Goal: Answer question/provide support: Share knowledge or assist other users

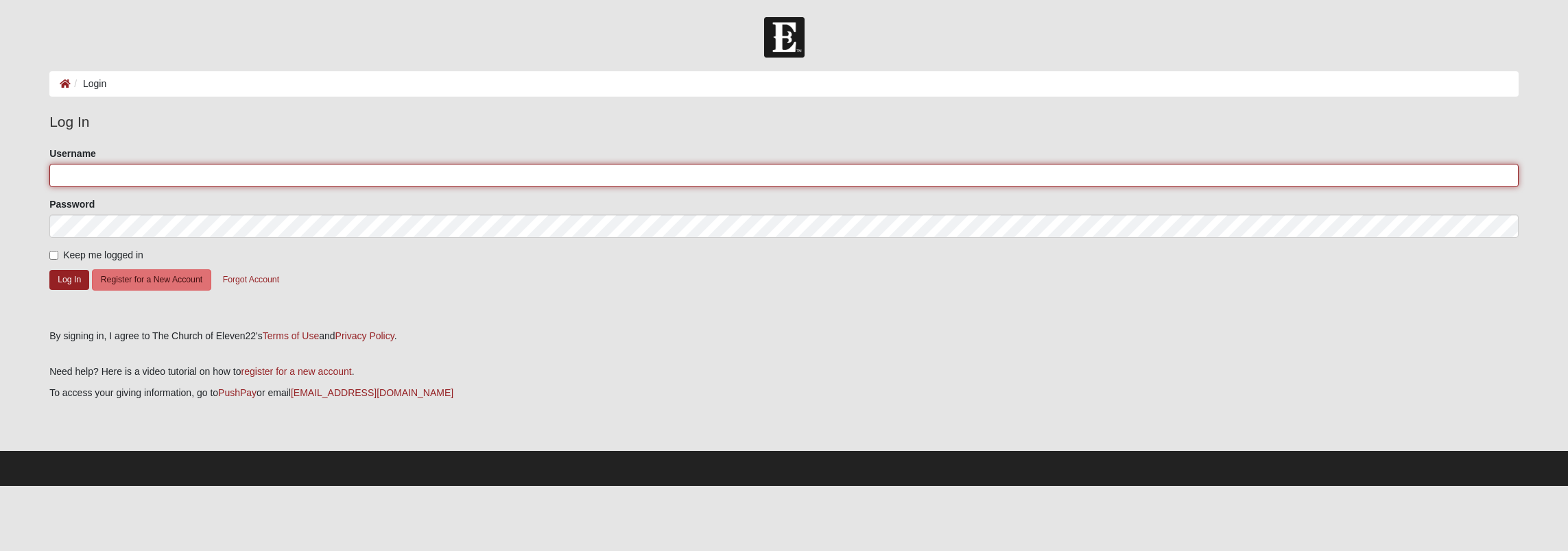
click at [75, 170] on input "Username" at bounding box center [783, 176] width 1468 height 23
type input "[EMAIL_ADDRESS][DOMAIN_NAME]"
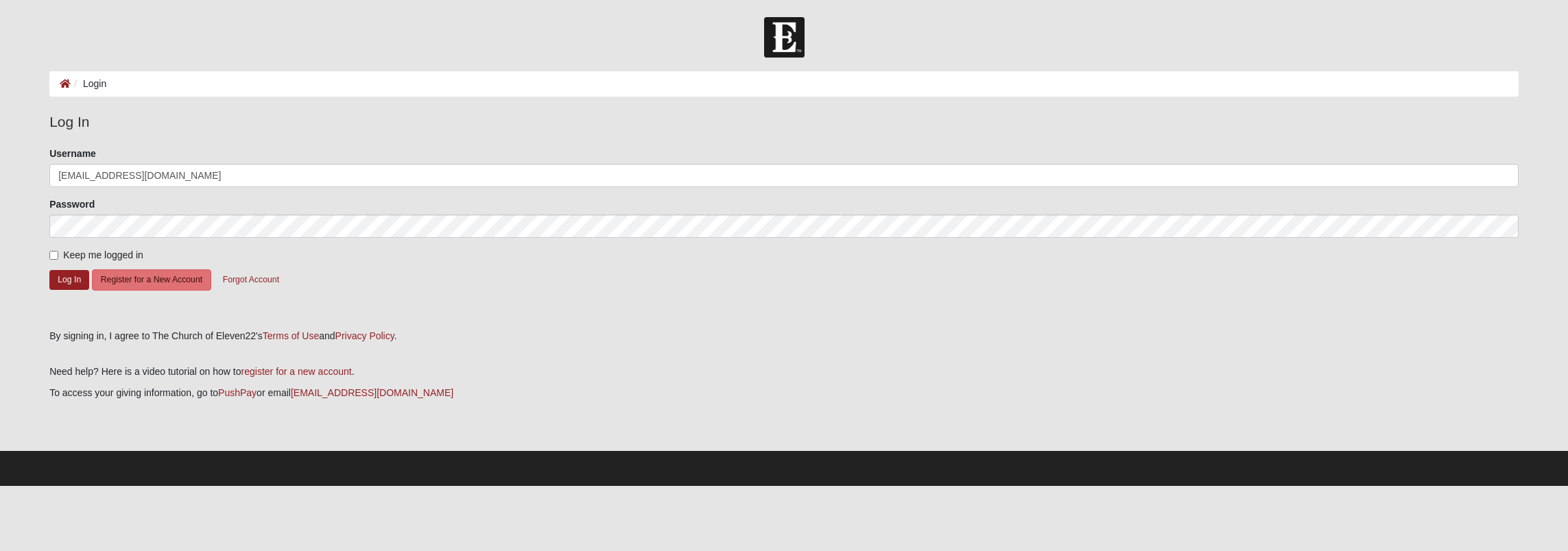
click at [79, 255] on span "Keep me logged in" at bounding box center [103, 254] width 80 height 11
click at [59, 255] on input "Keep me logged in" at bounding box center [54, 255] width 9 height 9
checkbox input "true"
click at [75, 277] on button "Log In" at bounding box center [69, 280] width 40 height 20
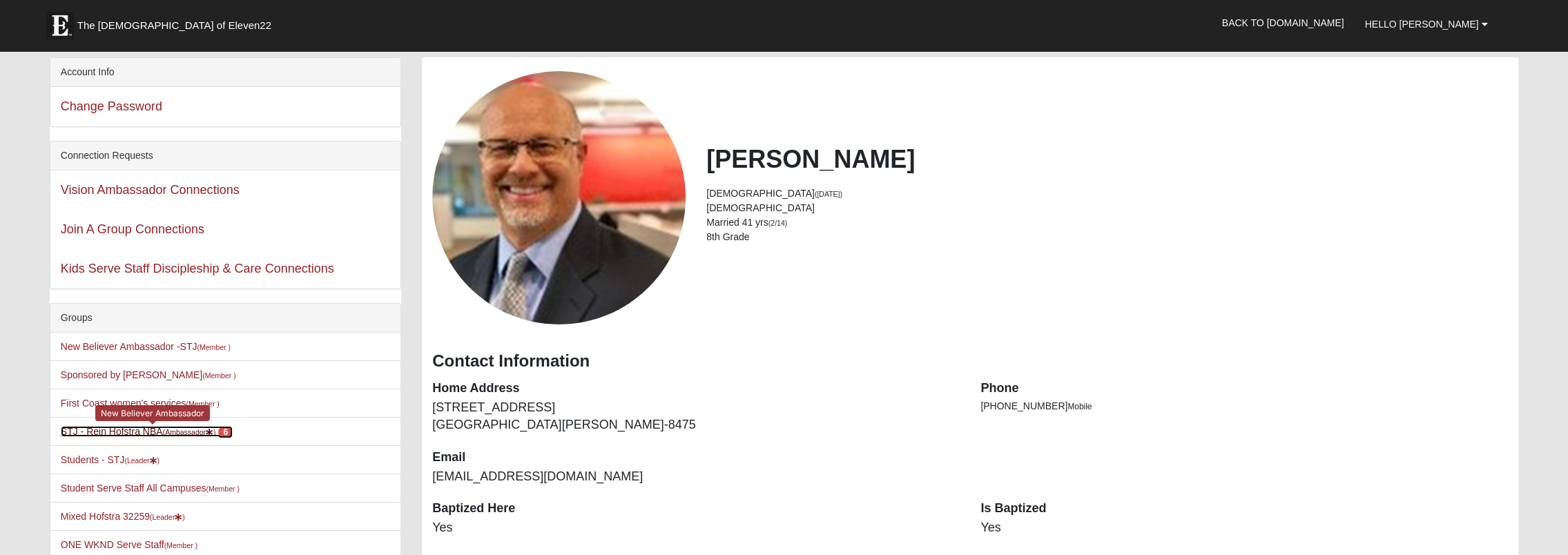
click at [178, 426] on link "STJ - [PERSON_NAME] NBA (Ambassador ) 6" at bounding box center [147, 431] width 172 height 11
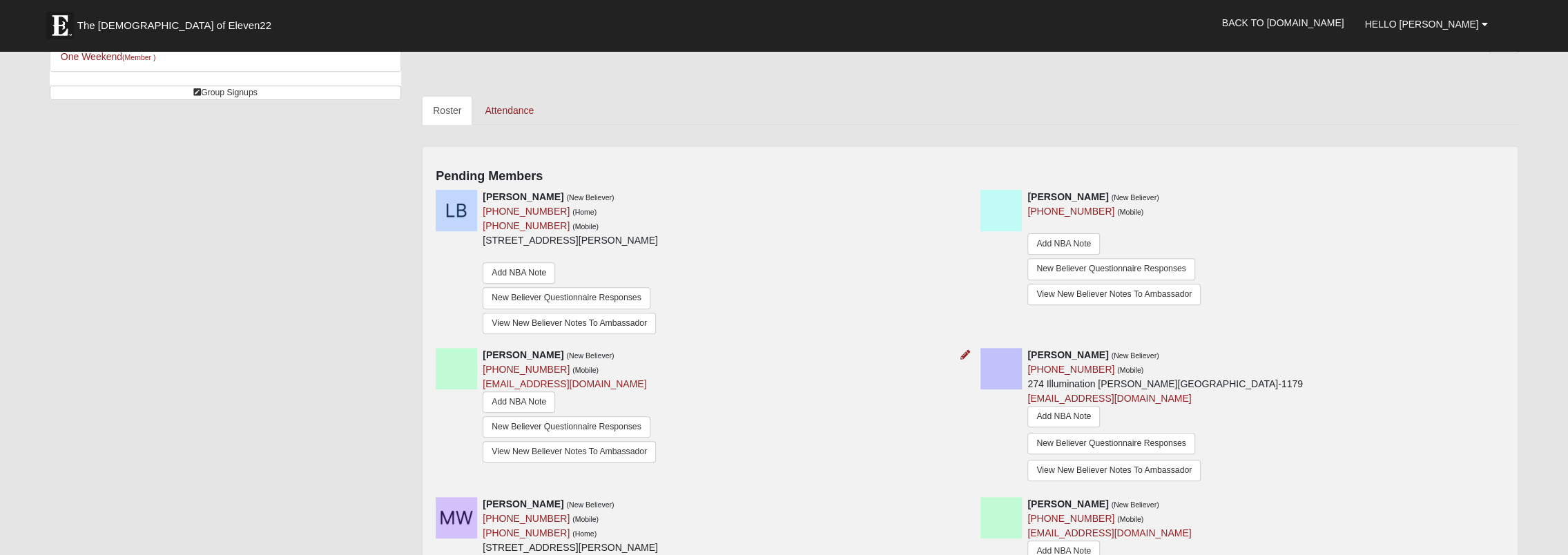
scroll to position [483, 0]
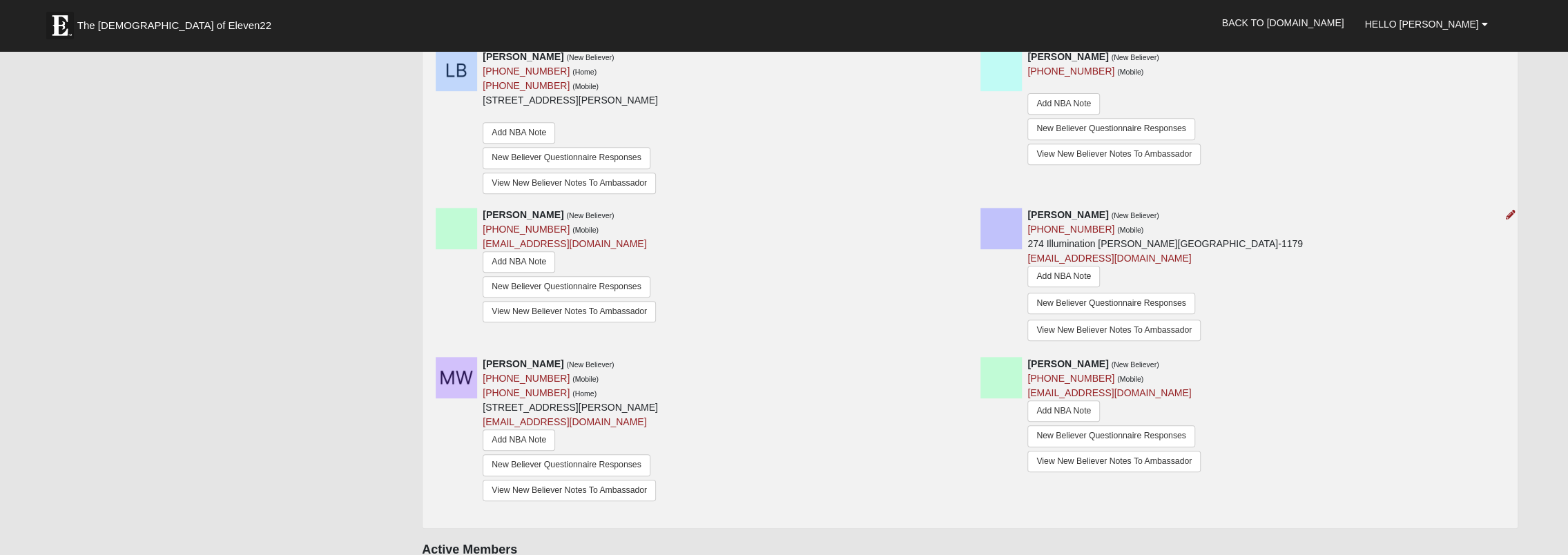
click at [1074, 212] on strong "Annabelle Smith" at bounding box center [1068, 214] width 81 height 11
click at [1062, 237] on div "Annabelle Smith (New Believer) (720) 885-3741 (Mobile) 274 Illumination Dr Pont…" at bounding box center [1165, 277] width 276 height 139
click at [1271, 307] on div "Annabelle Smith (New Believer) (720) 885-3741 (Mobile) 274 Illumination Dr Pont…" at bounding box center [1242, 277] width 545 height 139
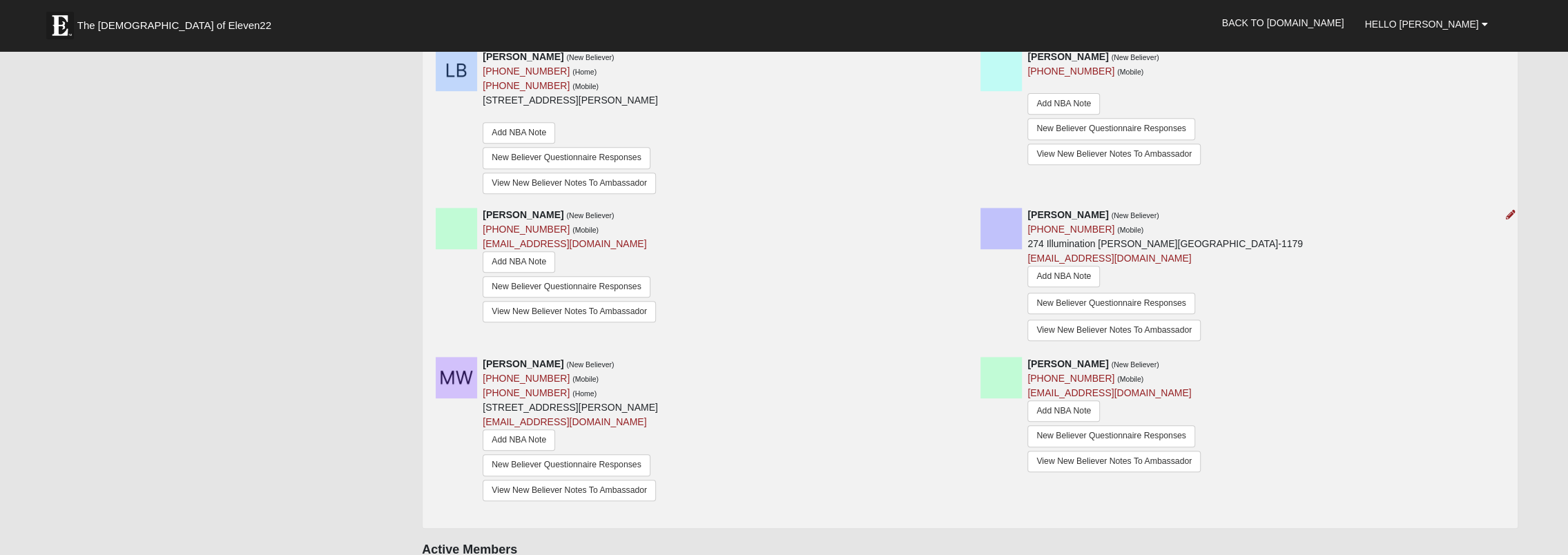
click at [1272, 307] on div "Annabelle Smith (New Believer) (720) 885-3741 (Mobile) 274 Illumination Dr Pont…" at bounding box center [1242, 277] width 545 height 139
click at [1093, 301] on link "New Believer Questionnaire Responses" at bounding box center [1111, 302] width 168 height 21
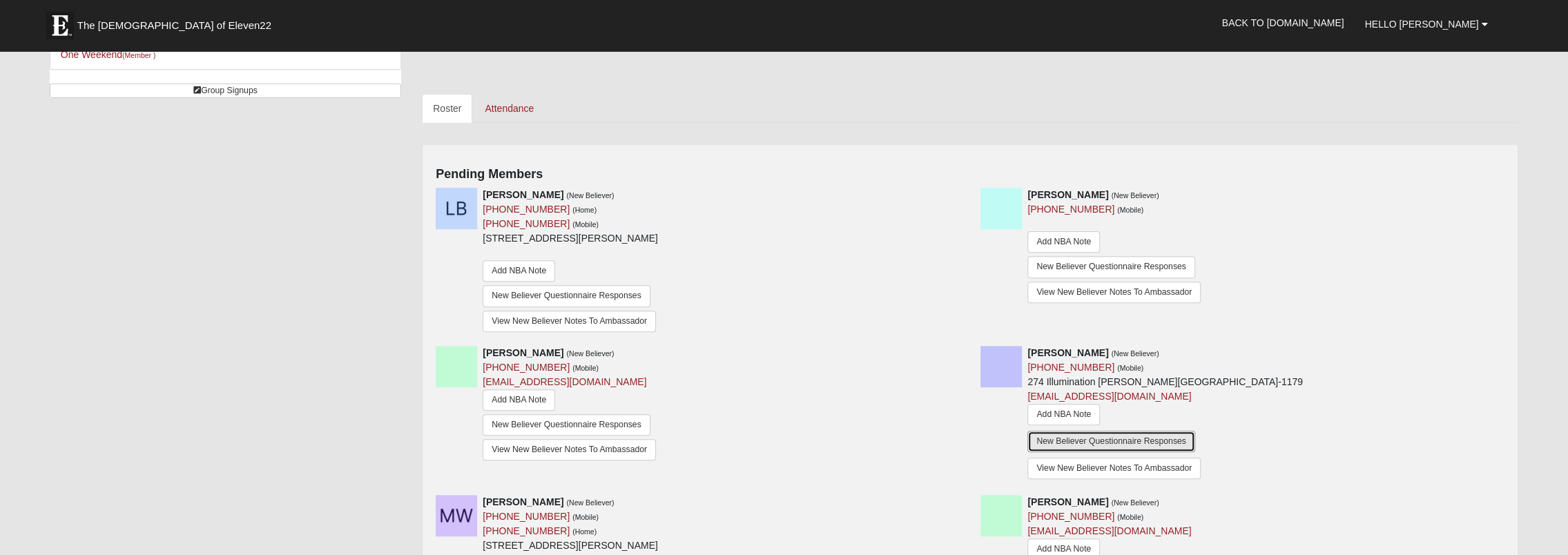
scroll to position [414, 0]
